Goal: Book appointment/travel/reservation

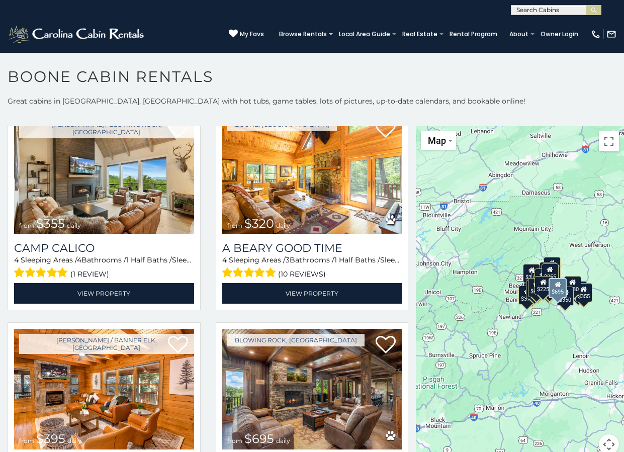
scroll to position [2364, 0]
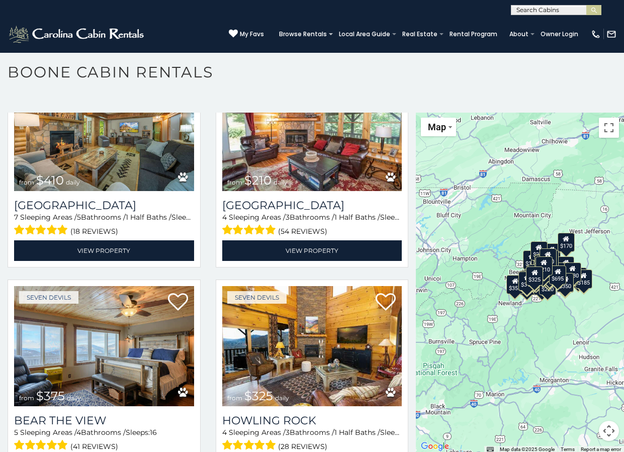
scroll to position [6, 0]
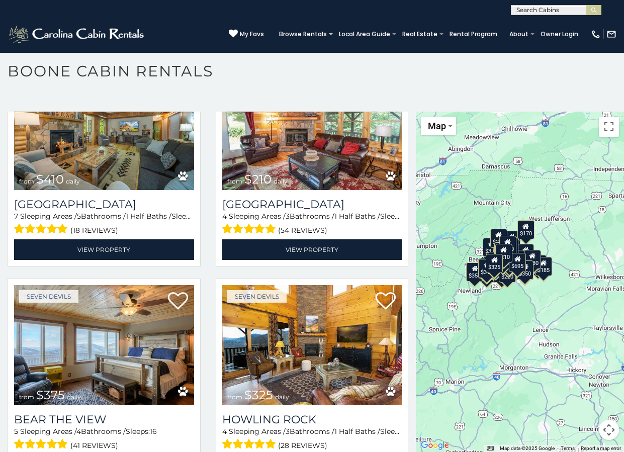
drag, startPoint x: 564, startPoint y: 348, endPoint x: 510, endPoint y: 325, distance: 59.5
click at [510, 325] on div "$349 $480 $525 $315 $355 $675 $635 $930 $400 $451 $330 $400 $485 $460 $395 $255…" at bounding box center [520, 282] width 208 height 341
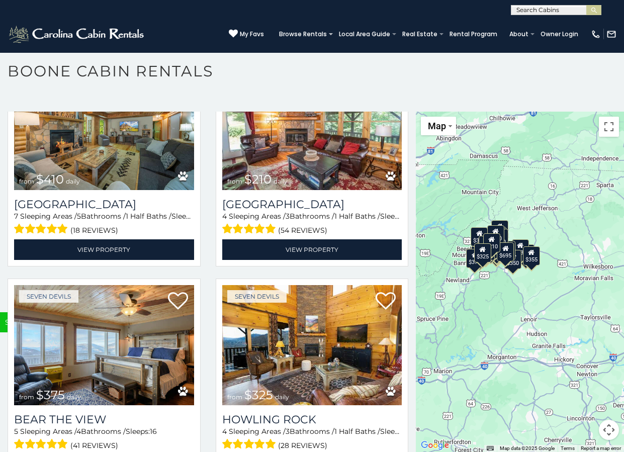
click at [605, 437] on button "Map camera controls" at bounding box center [609, 430] width 20 height 20
click at [582, 428] on button "Zoom out" at bounding box center [584, 430] width 20 height 20
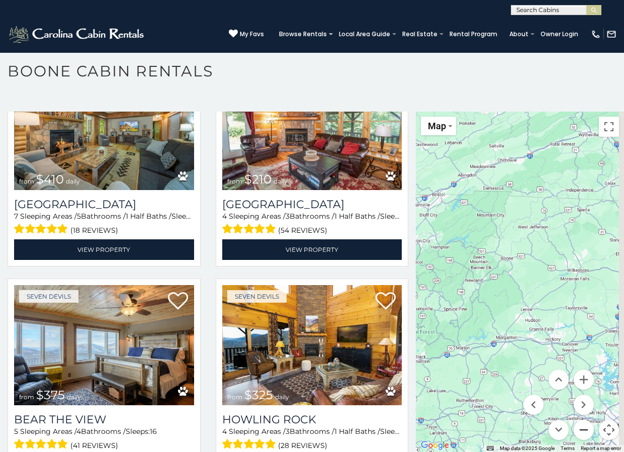
click at [582, 428] on button "Zoom out" at bounding box center [584, 430] width 20 height 20
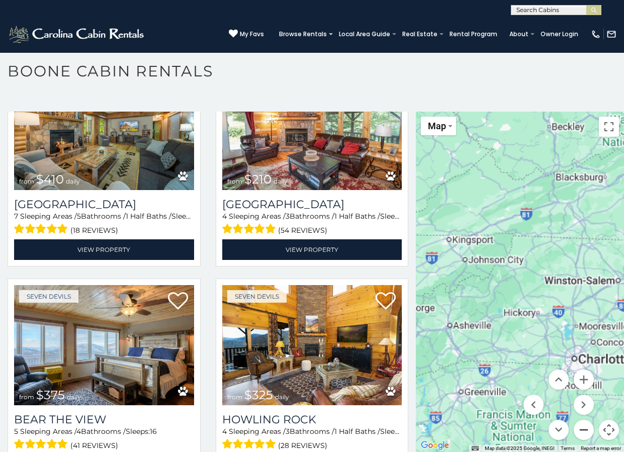
click at [582, 428] on button "Zoom out" at bounding box center [584, 430] width 20 height 20
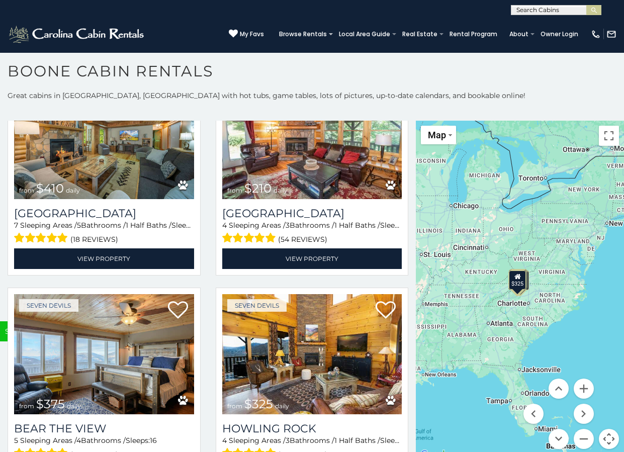
click at [529, 301] on div "$349 $480 $525 $315 $355 $675 $635 $930 $400 $451 $330 $400 $485 $460 $395 $255…" at bounding box center [520, 291] width 208 height 341
click at [529, 301] on div at bounding box center [520, 291] width 208 height 341
click at [582, 388] on button "Zoom in" at bounding box center [584, 389] width 20 height 20
